Goal: Complete application form

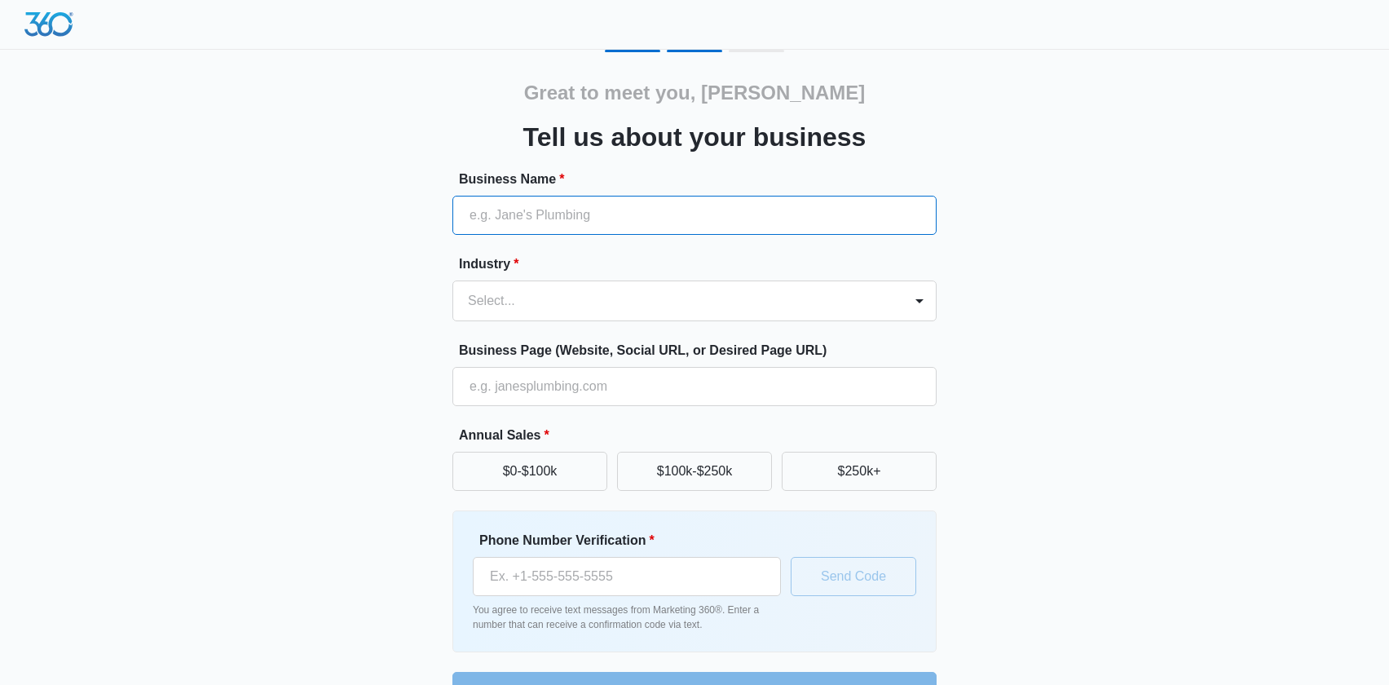
click at [517, 221] on input "Business Name *" at bounding box center [695, 215] width 484 height 39
type input "[PERSON_NAME] Attorneys at Law"
click at [541, 295] on div at bounding box center [675, 300] width 414 height 23
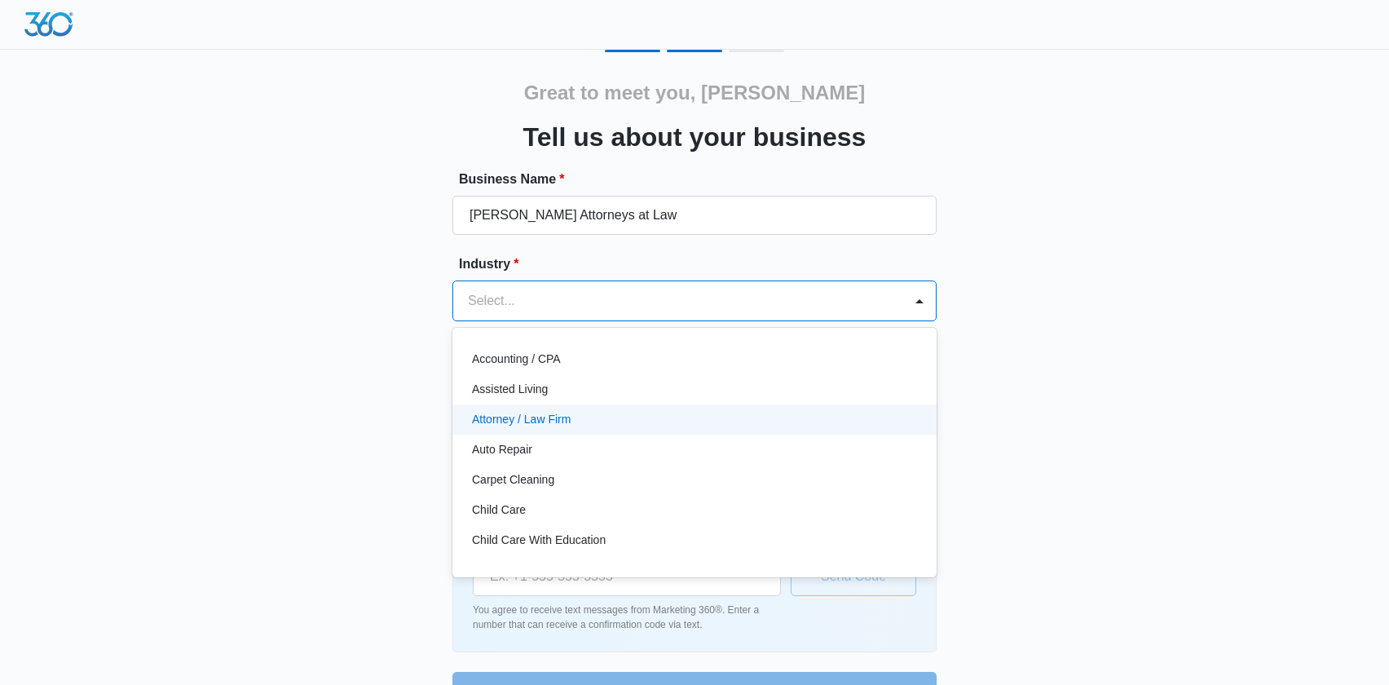
click at [573, 415] on div "Attorney / Law Firm" at bounding box center [693, 419] width 442 height 17
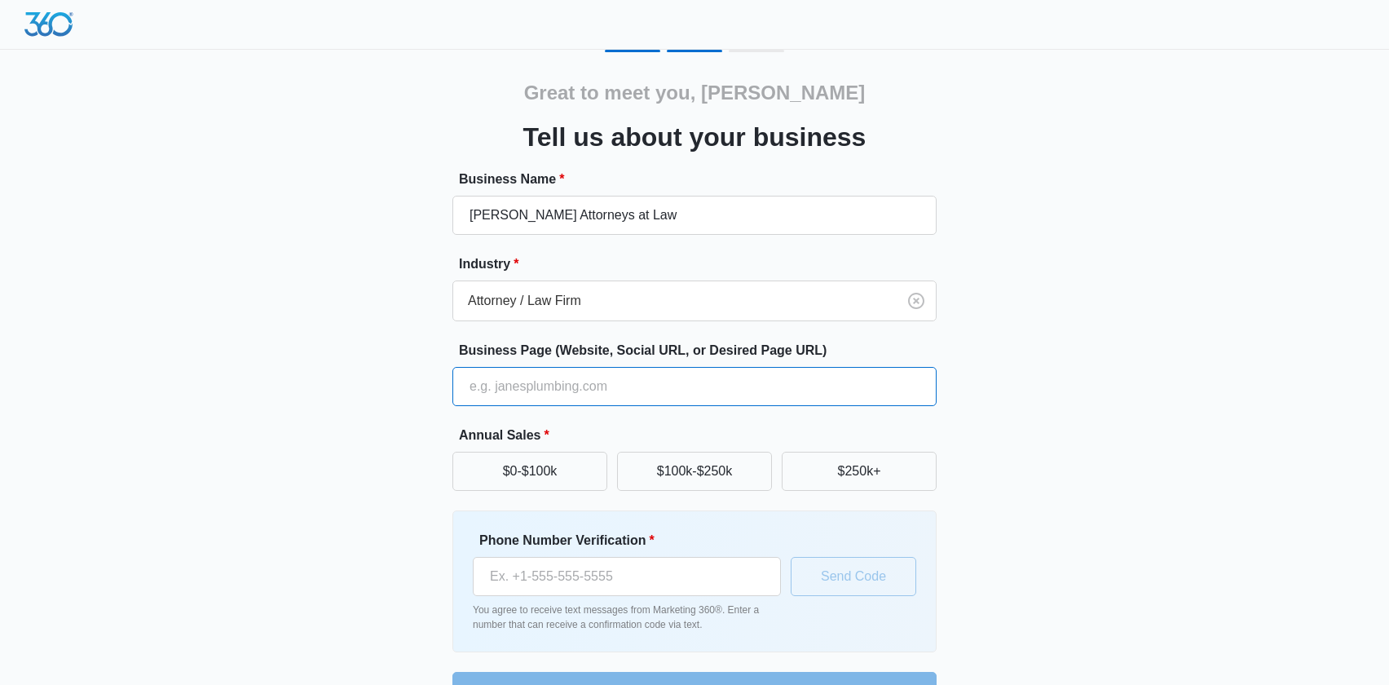
click at [567, 394] on input "Business Page (Website, Social URL, or Desired Page URL)" at bounding box center [695, 386] width 484 height 39
click at [307, 286] on div "Great to meet you, [PERSON_NAME] us about your business Business Name * [PERSON…" at bounding box center [694, 380] width 978 height 661
click at [548, 378] on input "Business Page (Website, Social URL, or Desired Page URL)" at bounding box center [695, 386] width 484 height 39
type input "[URL][DOMAIN_NAME]"
drag, startPoint x: 841, startPoint y: 479, endPoint x: 653, endPoint y: 462, distance: 188.2
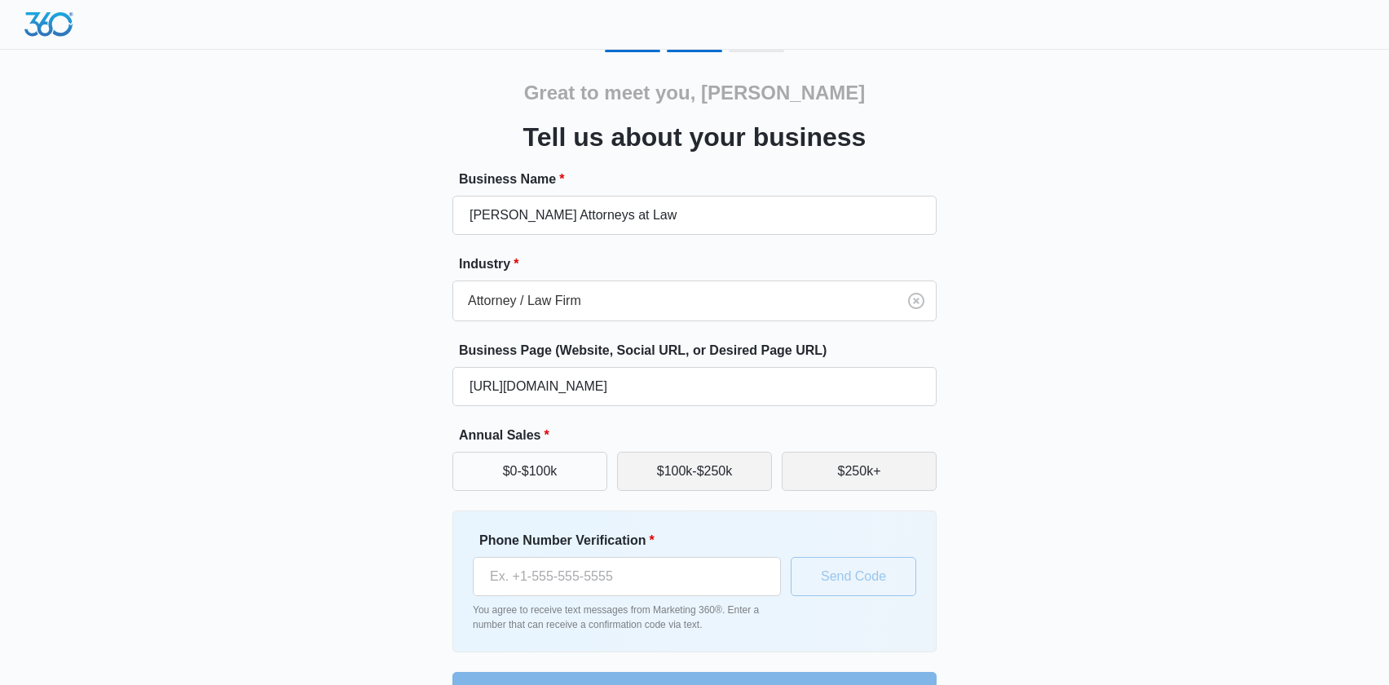
click at [841, 479] on button "$250k+" at bounding box center [859, 471] width 155 height 39
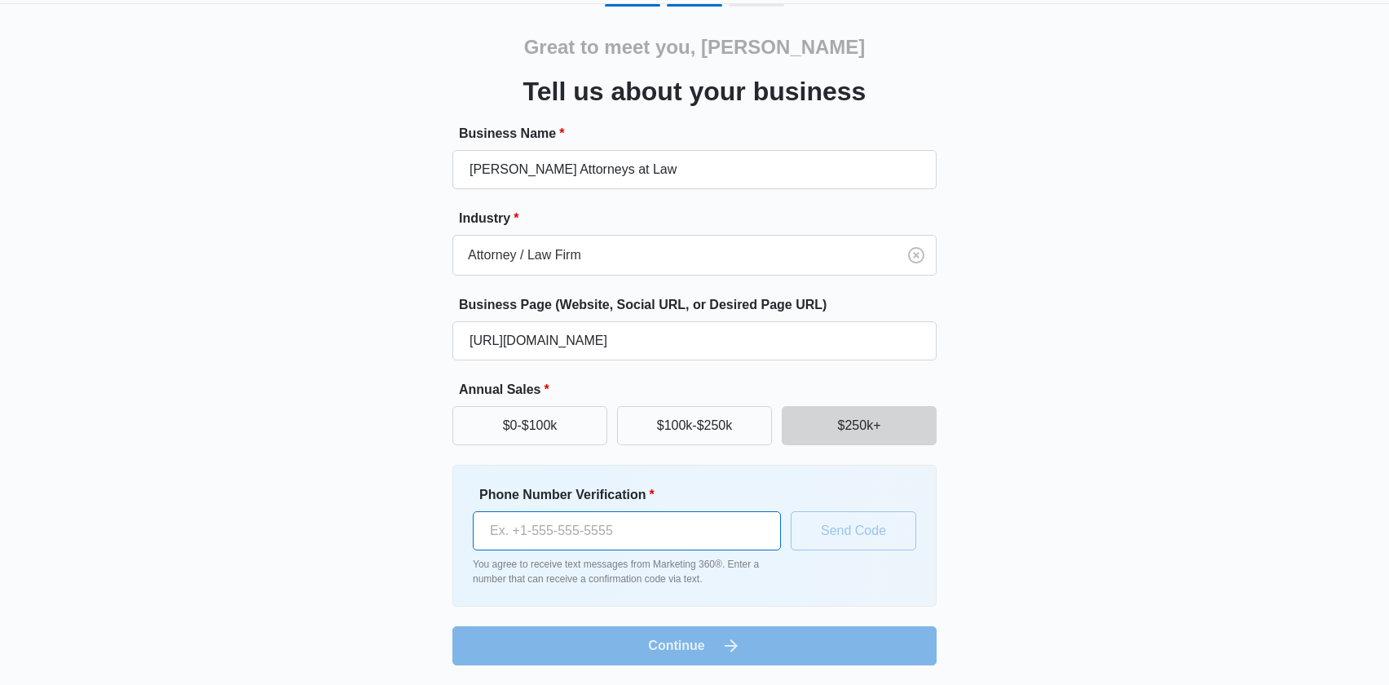
click at [664, 529] on input "Phone Number Verification *" at bounding box center [627, 530] width 308 height 39
type input "[PHONE_NUMBER]"
click at [844, 539] on button "Send Code" at bounding box center [854, 530] width 126 height 39
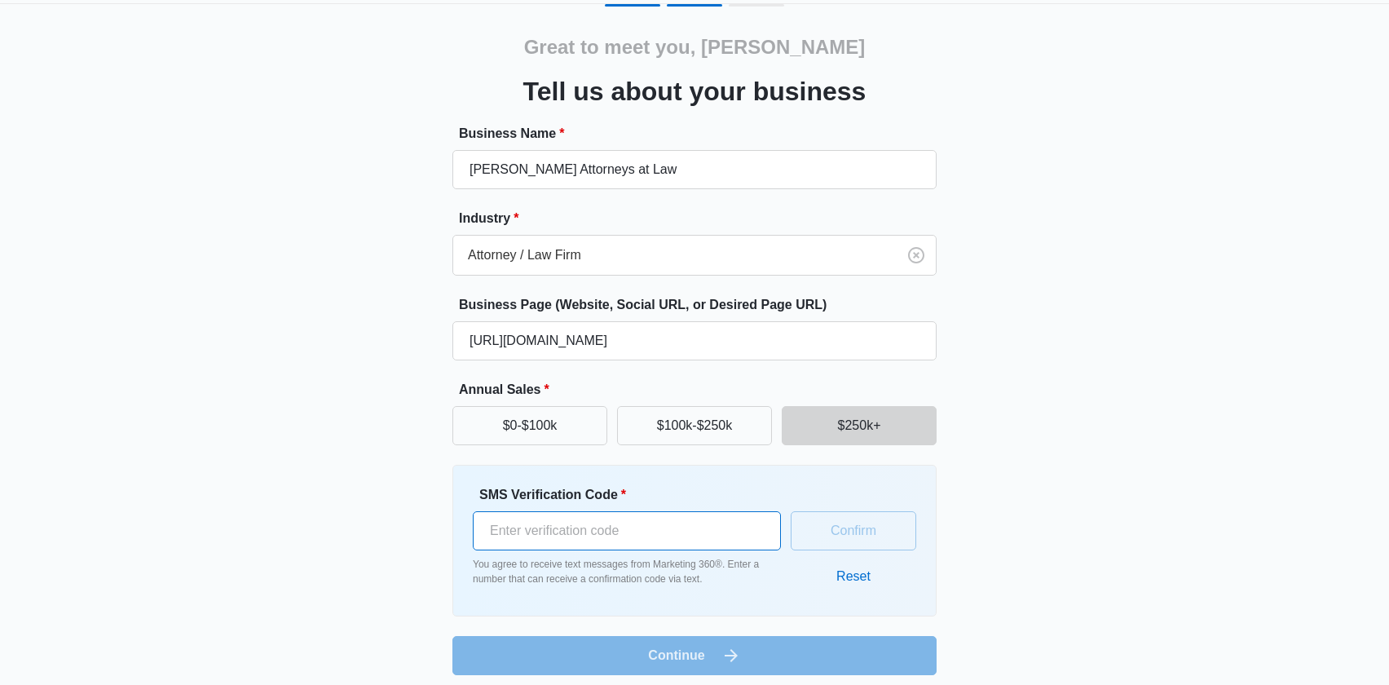
click at [656, 537] on input "SMS Verification Code *" at bounding box center [627, 530] width 308 height 39
type input "781749"
click at [857, 530] on button "Confirm" at bounding box center [854, 530] width 126 height 39
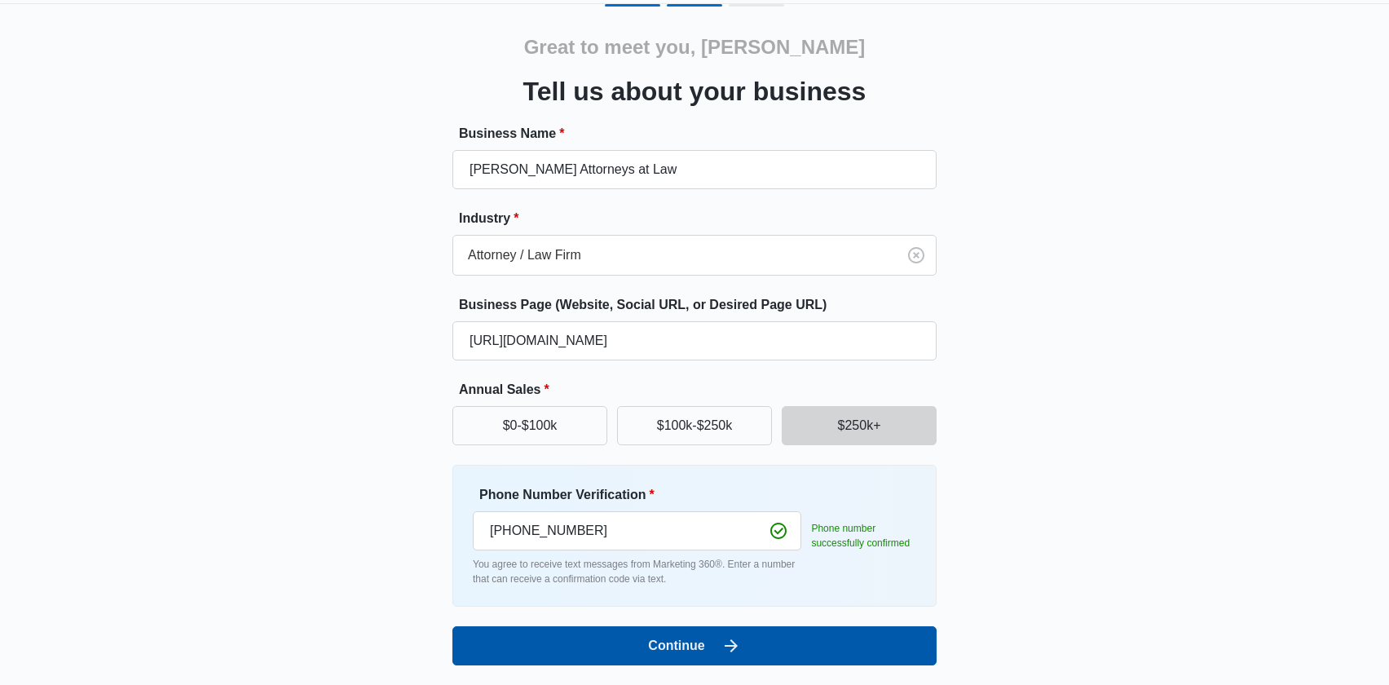
click at [850, 643] on button "Continue" at bounding box center [695, 645] width 484 height 39
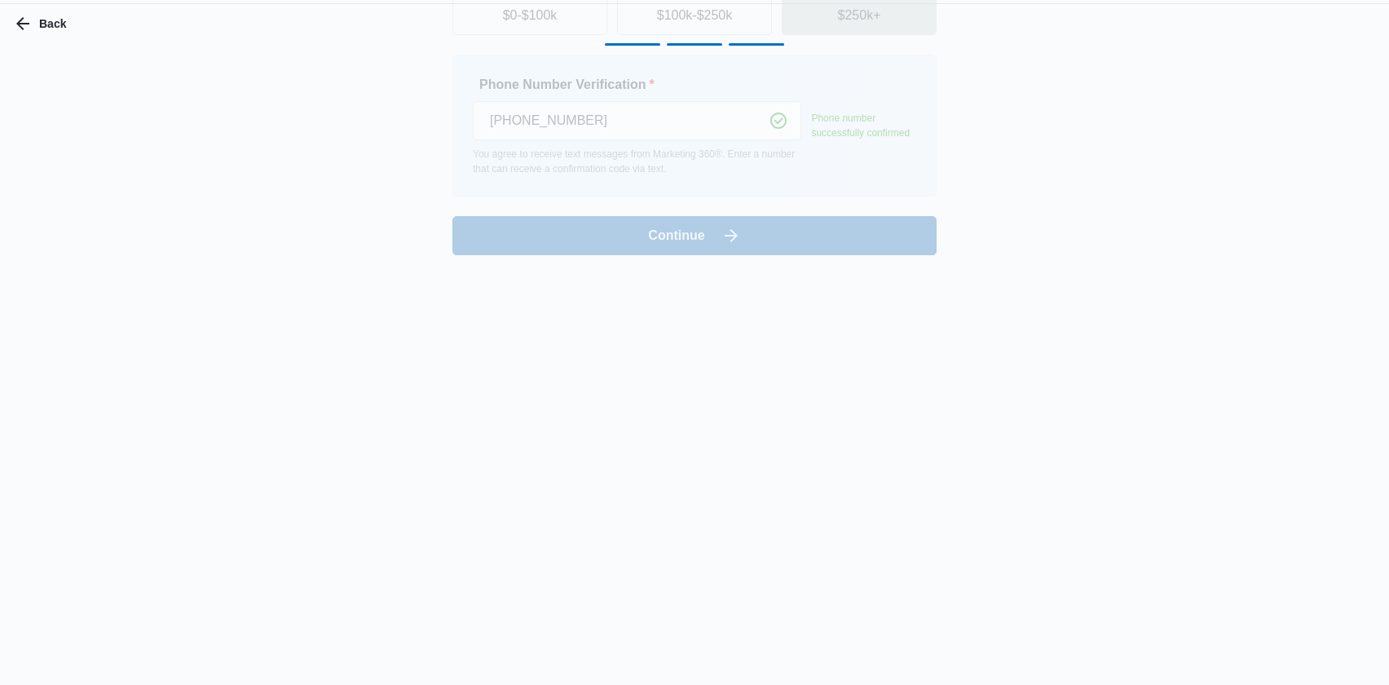
scroll to position [0, 0]
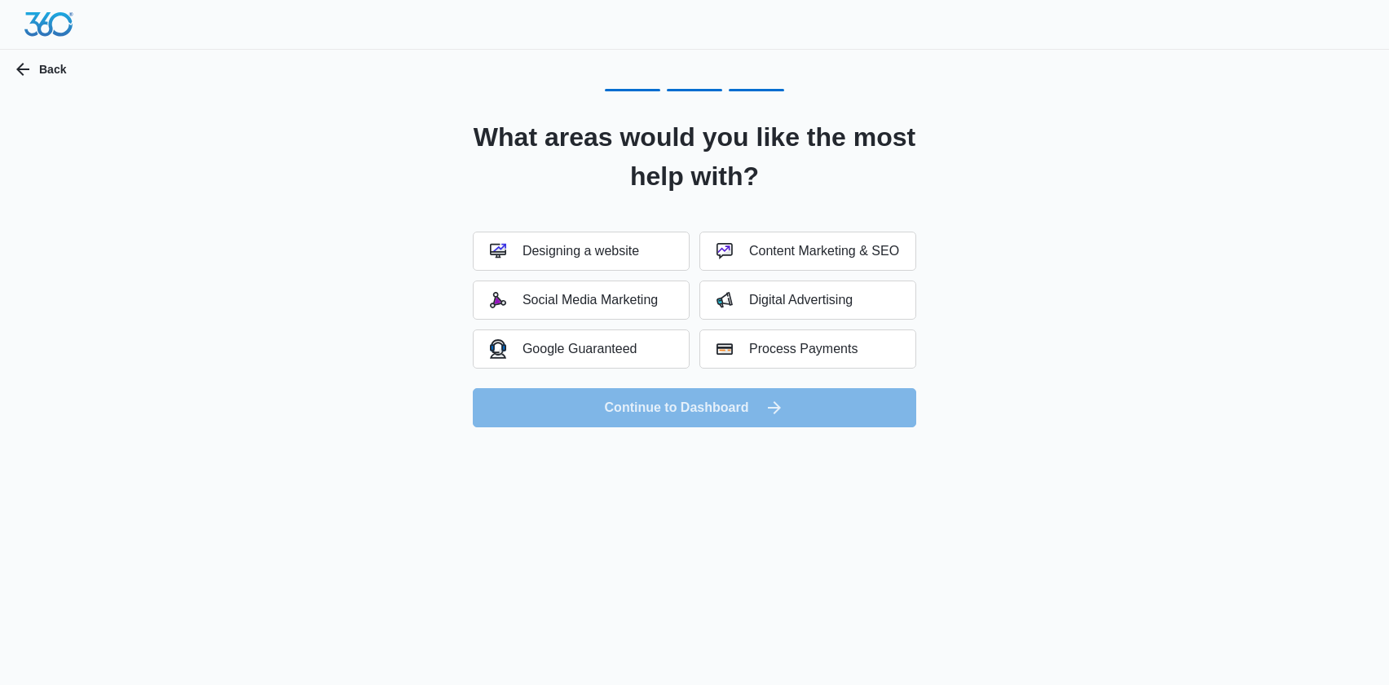
click at [605, 417] on form "Designing a website Content Marketing & SEO Social Media Marketing Digital Adve…" at bounding box center [695, 330] width 444 height 196
click at [48, 71] on button "Back" at bounding box center [41, 69] width 82 height 39
